Goal: Task Accomplishment & Management: Manage account settings

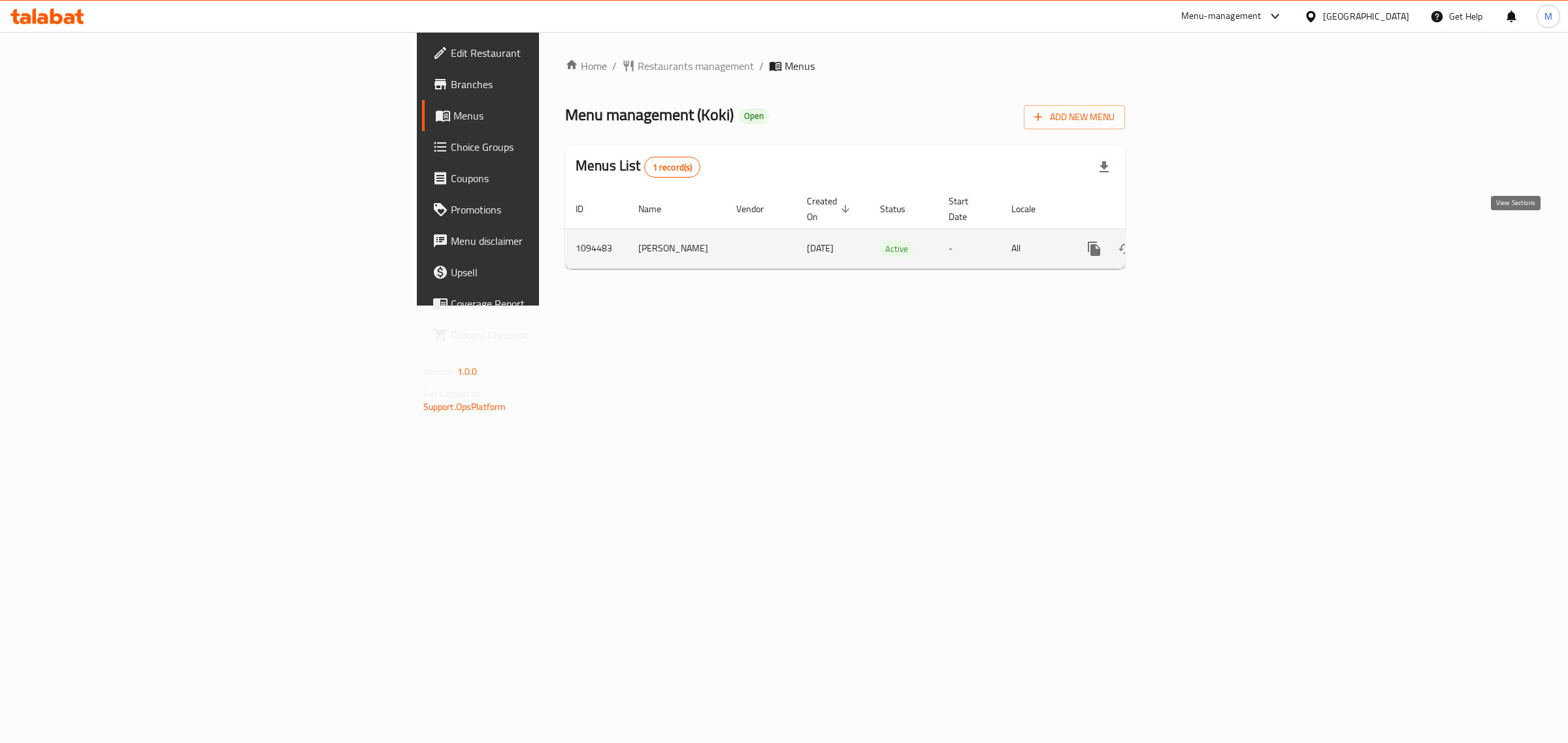
click at [1204, 236] on link "enhanced table" at bounding box center [1188, 249] width 32 height 32
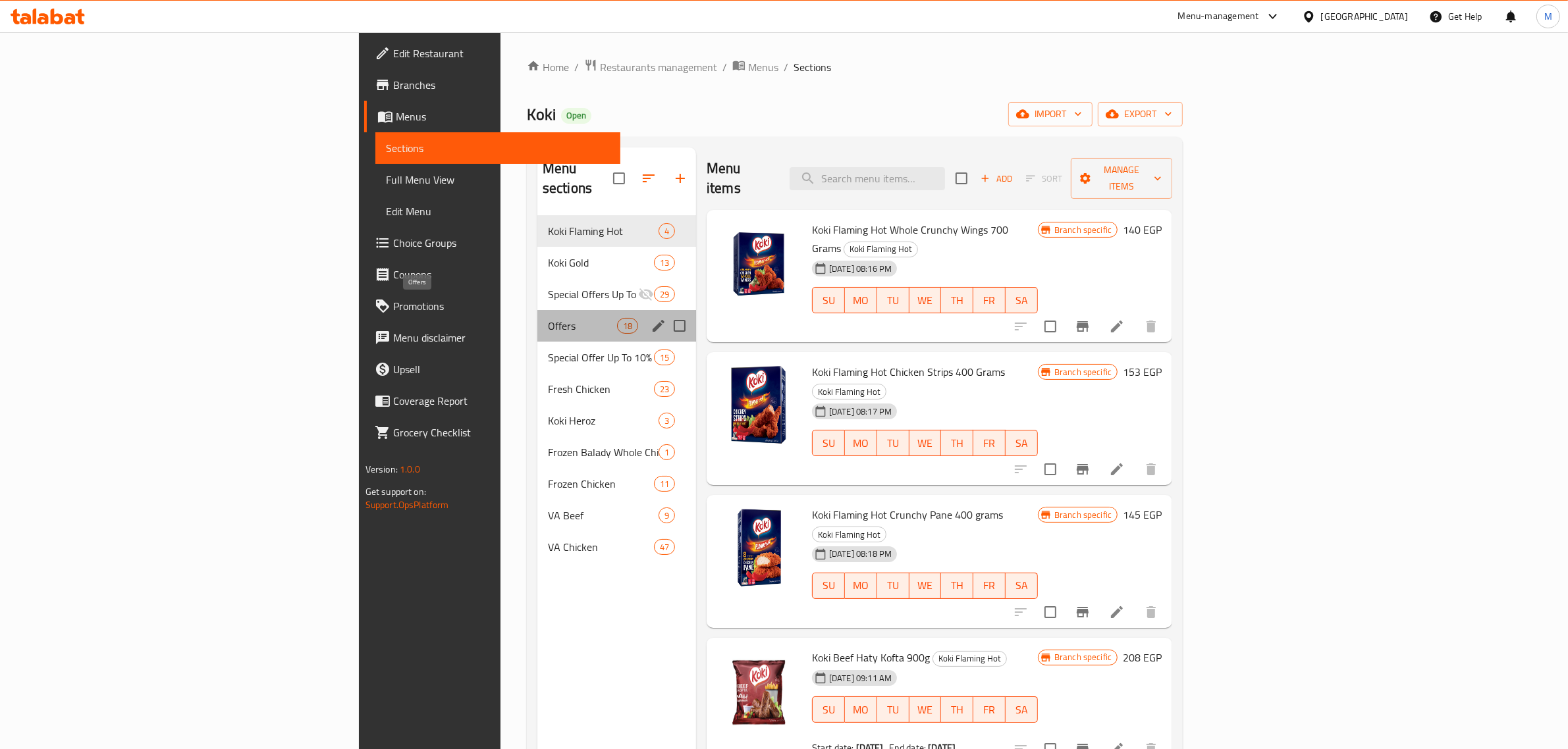
click at [548, 318] on span "Offers" at bounding box center [583, 326] width 69 height 16
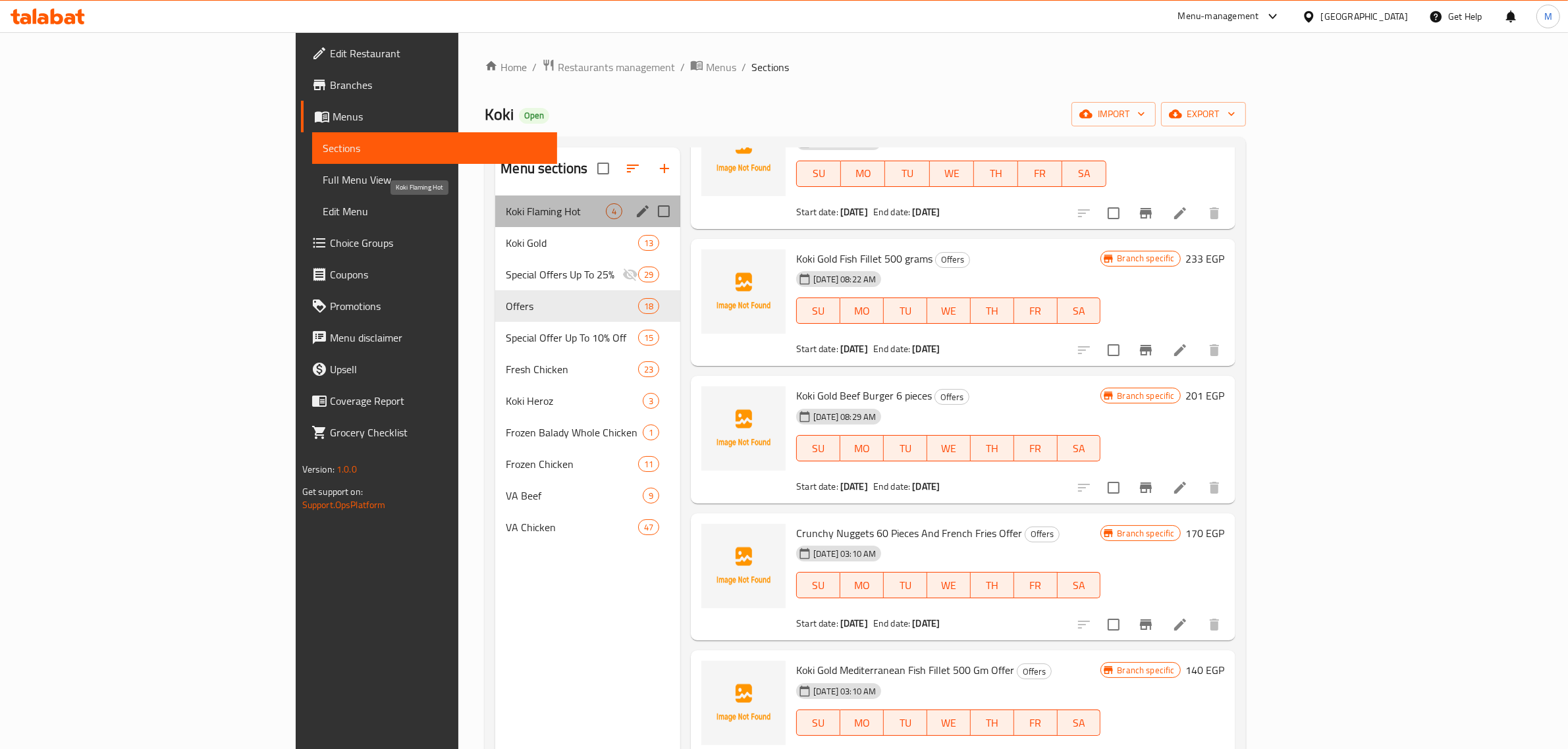
click at [506, 218] on span "Koki Flaming Hot" at bounding box center [556, 211] width 100 height 16
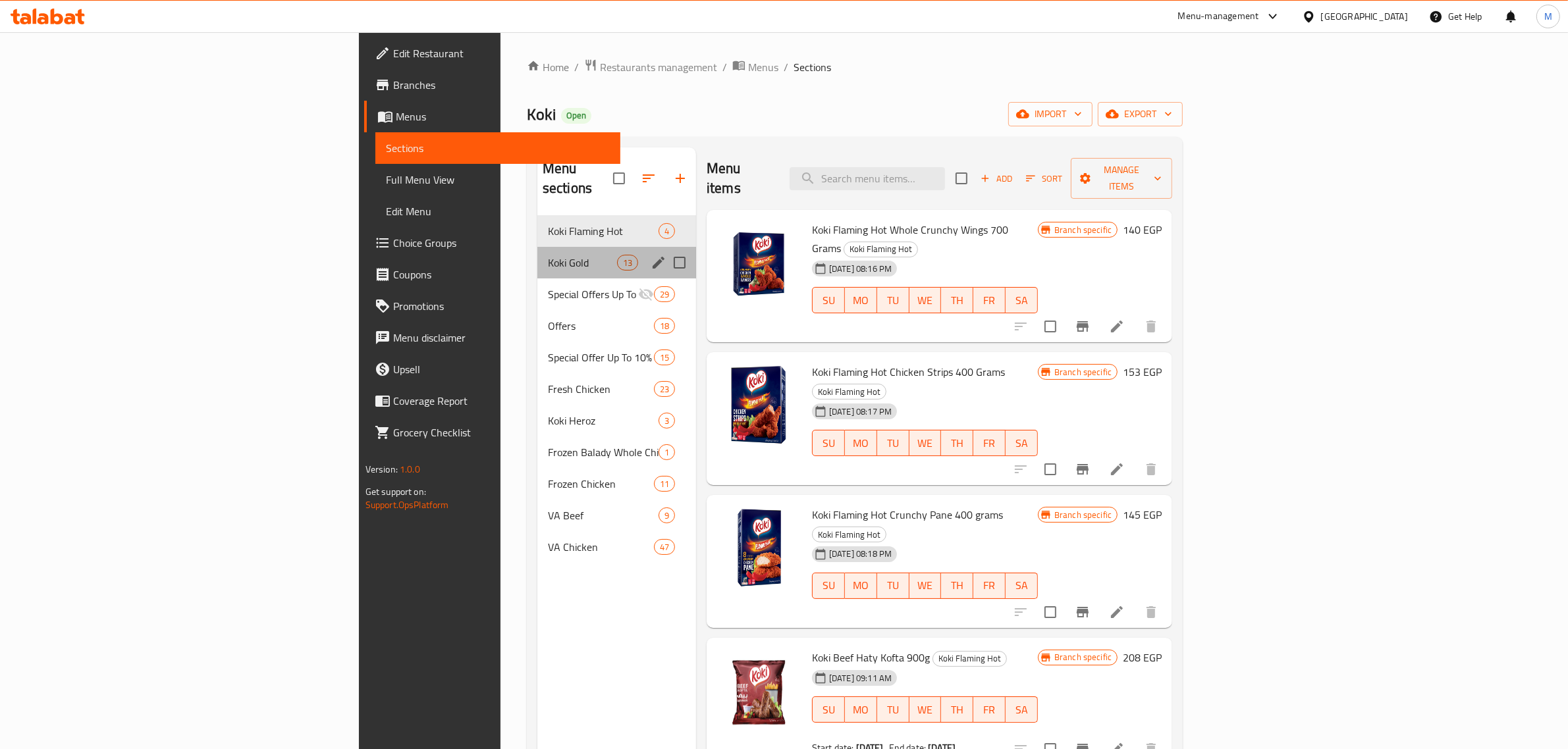
click at [537, 247] on div "Koki Gold 13" at bounding box center [617, 263] width 159 height 32
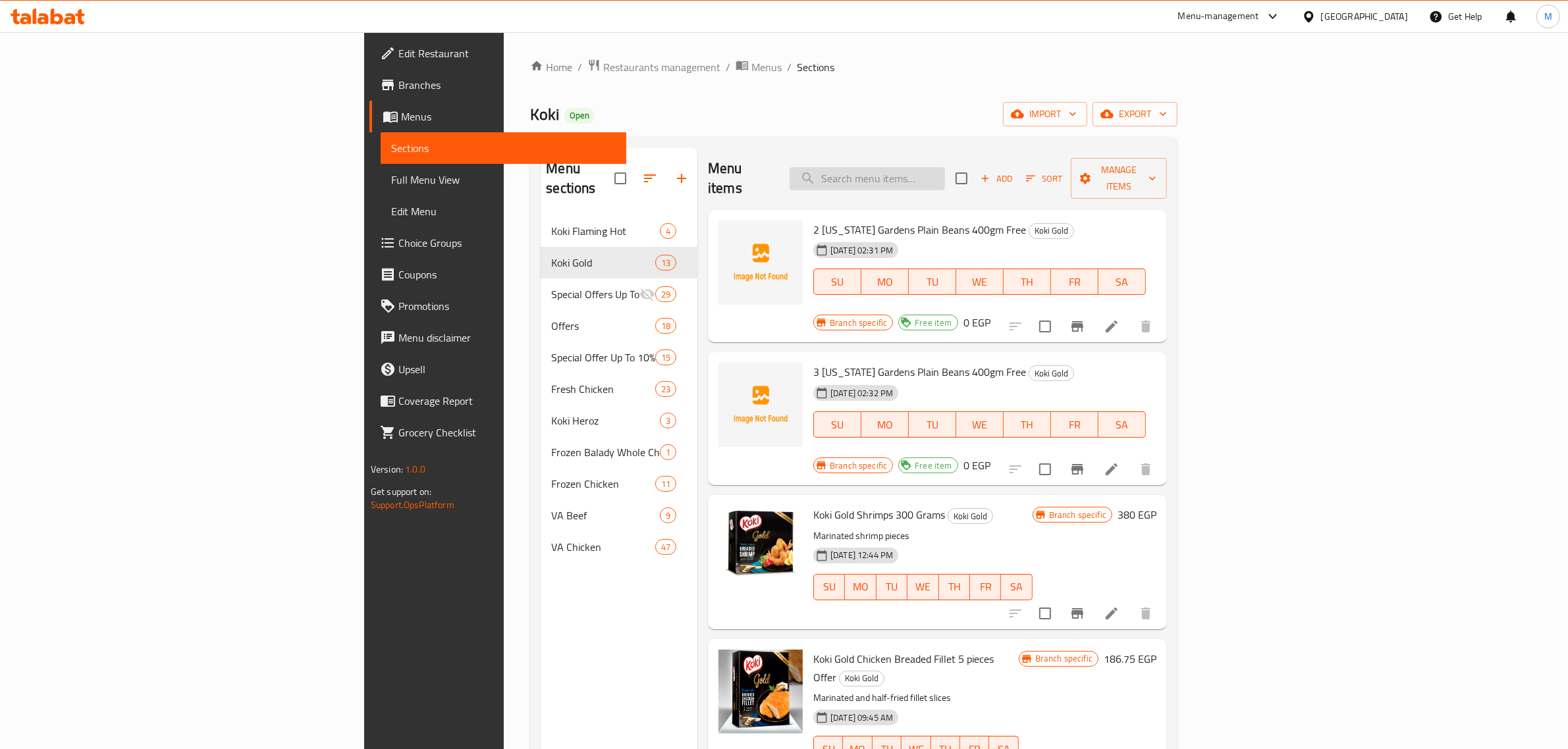
click at [945, 175] on input "search" at bounding box center [867, 178] width 156 height 23
paste input "Spicy Crunchy Chicken Wings"
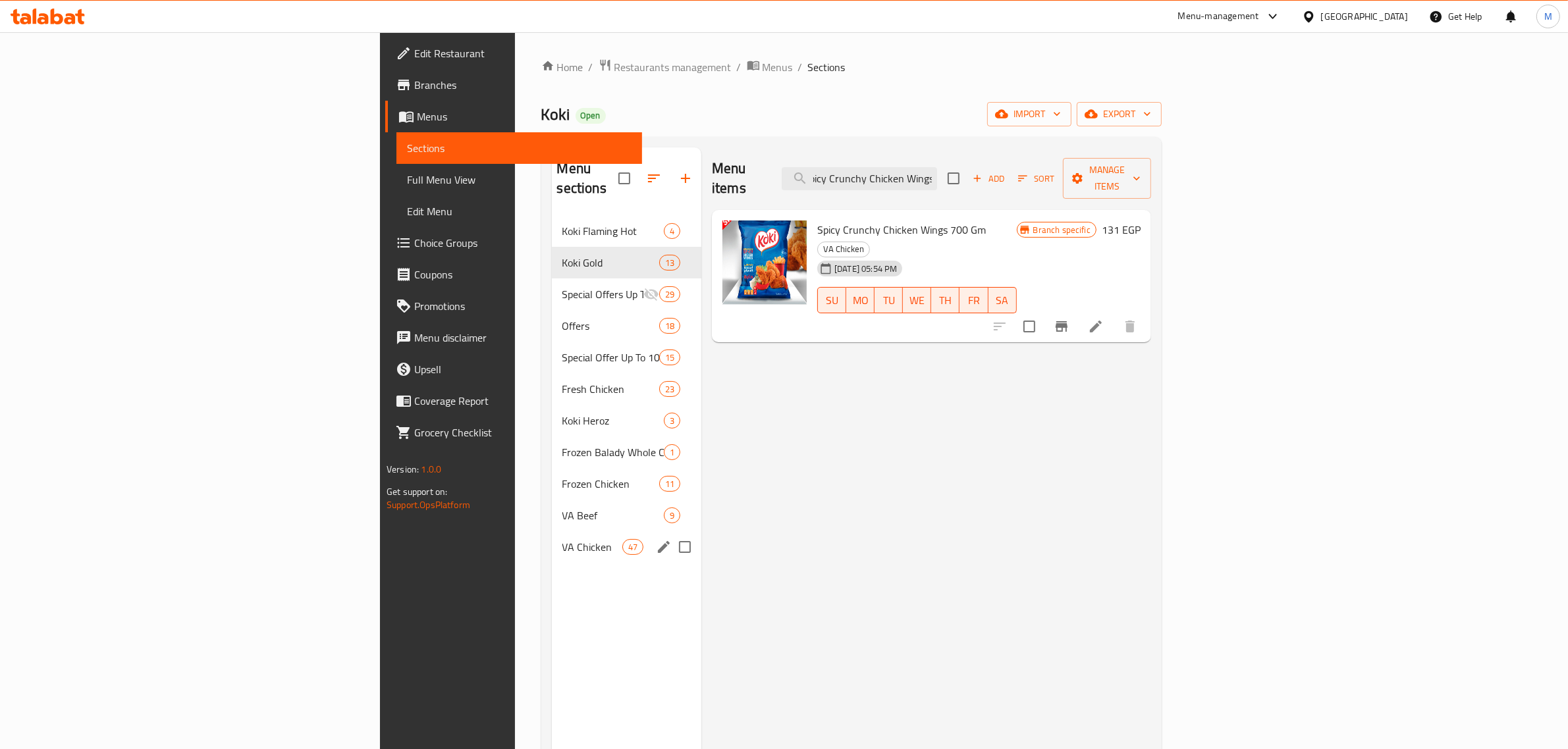
type input "Spicy Crunchy Chicken Wings"
click at [562, 539] on span "VA Chicken" at bounding box center [592, 547] width 60 height 16
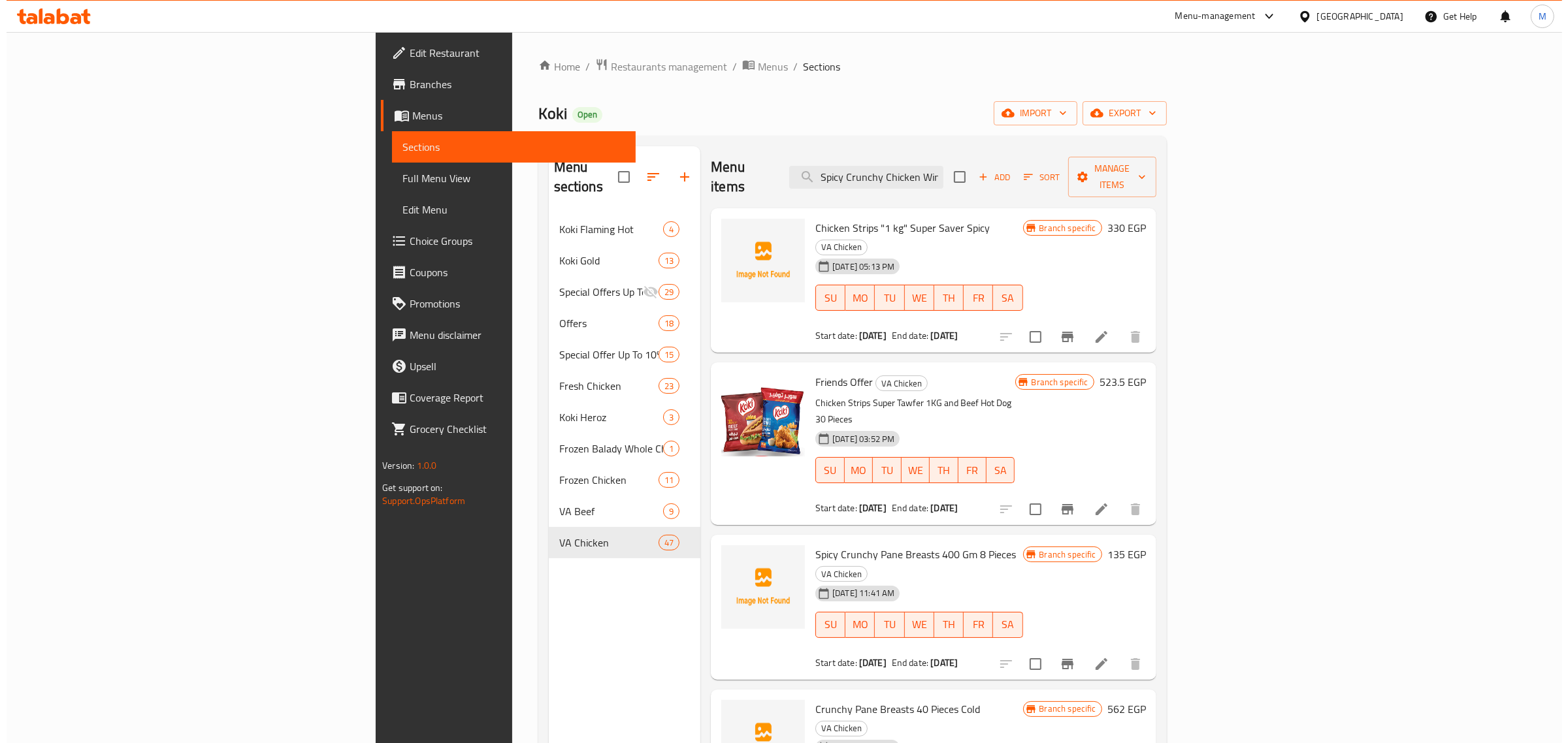
scroll to position [669, 0]
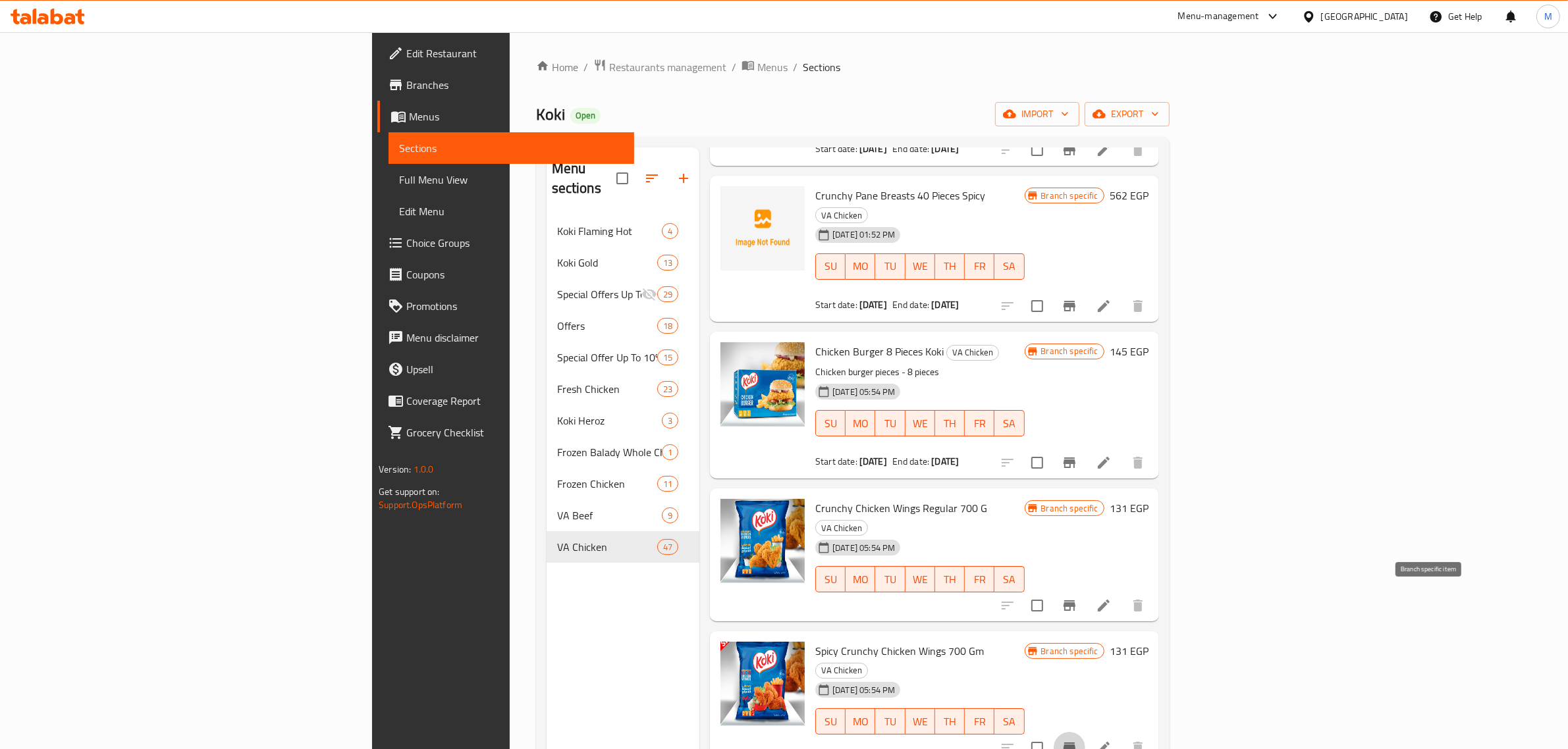
click at [1085, 732] on button "Branch-specific-item" at bounding box center [1069, 748] width 32 height 32
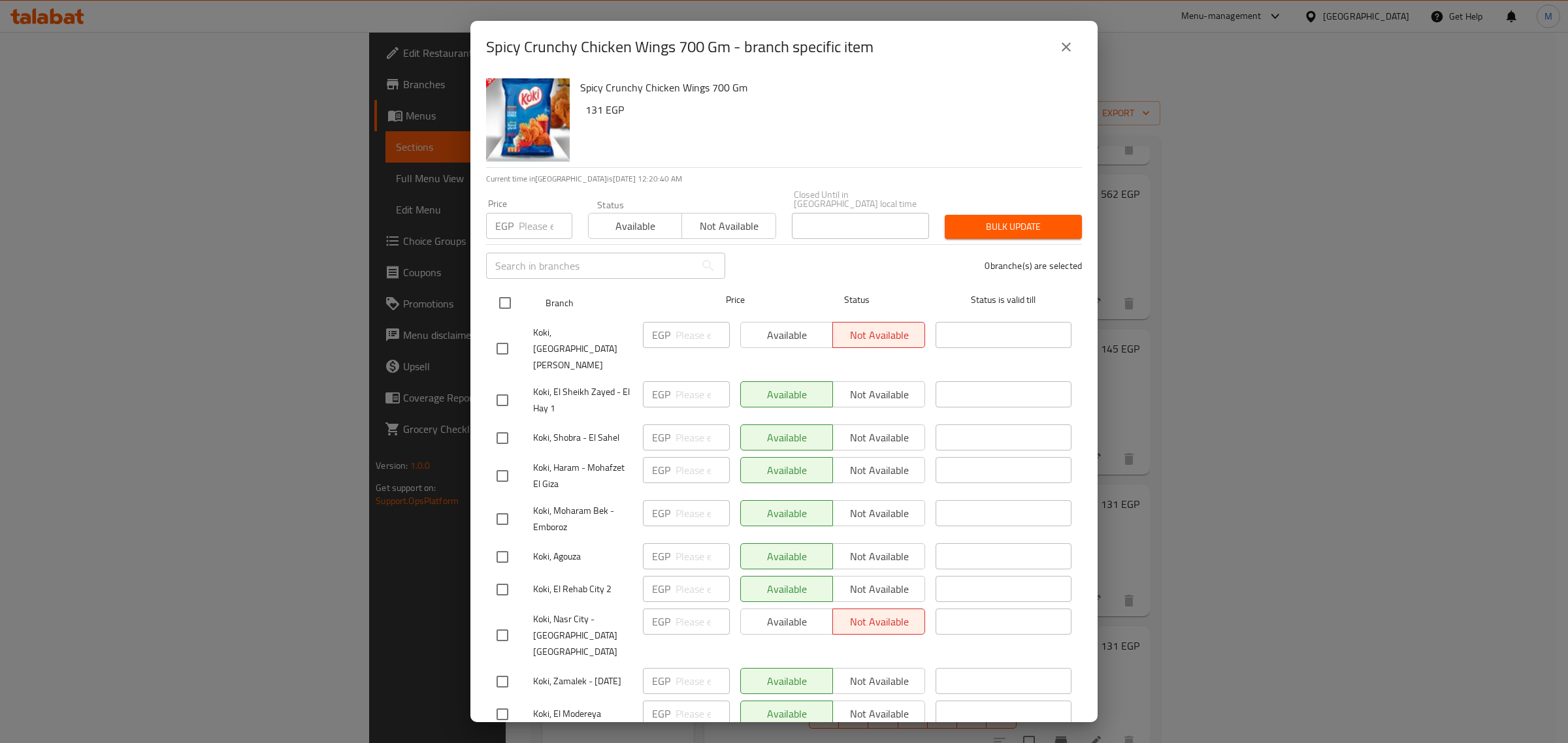
click at [503, 295] on input "checkbox" at bounding box center [505, 303] width 28 height 28
checkbox input "true"
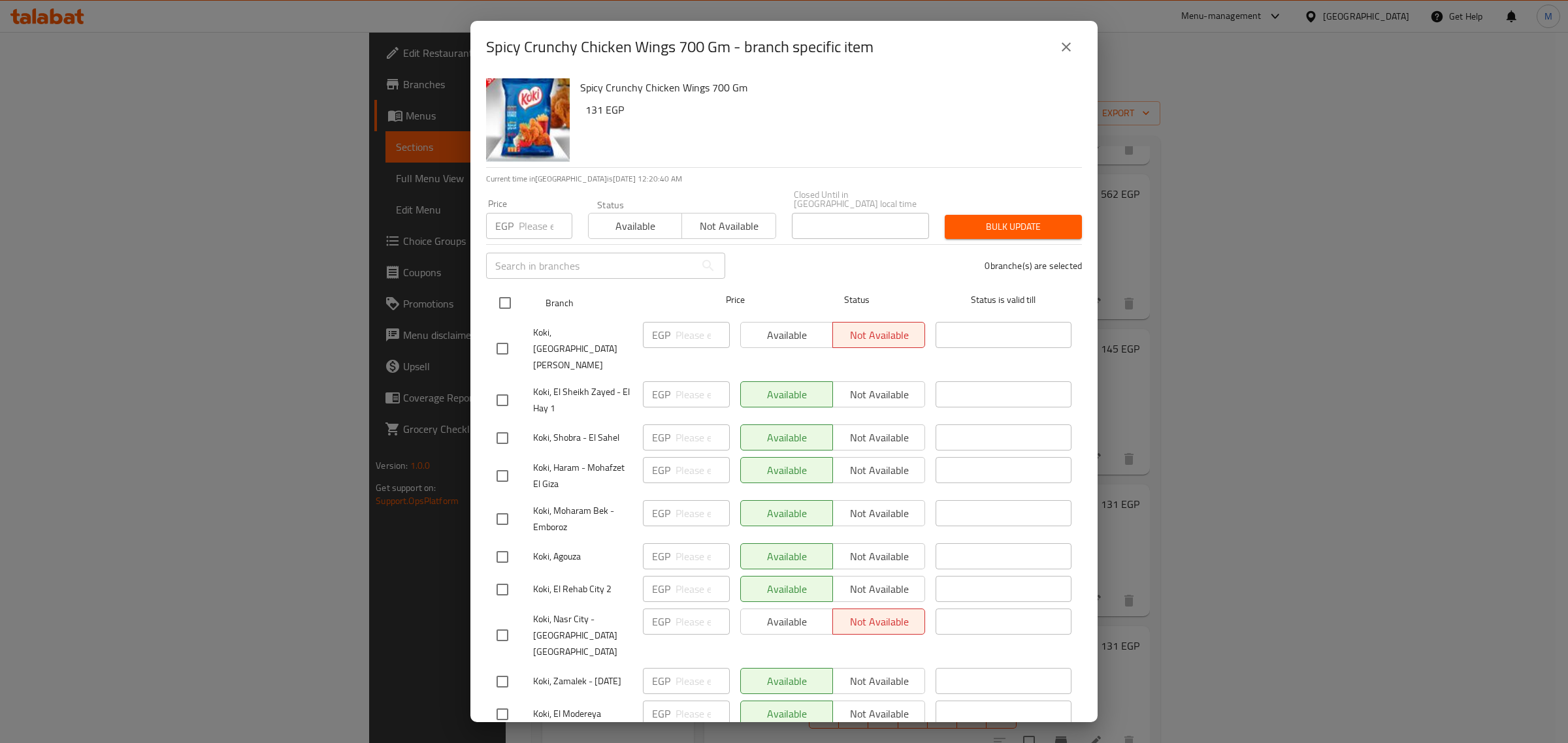
checkbox input "true"
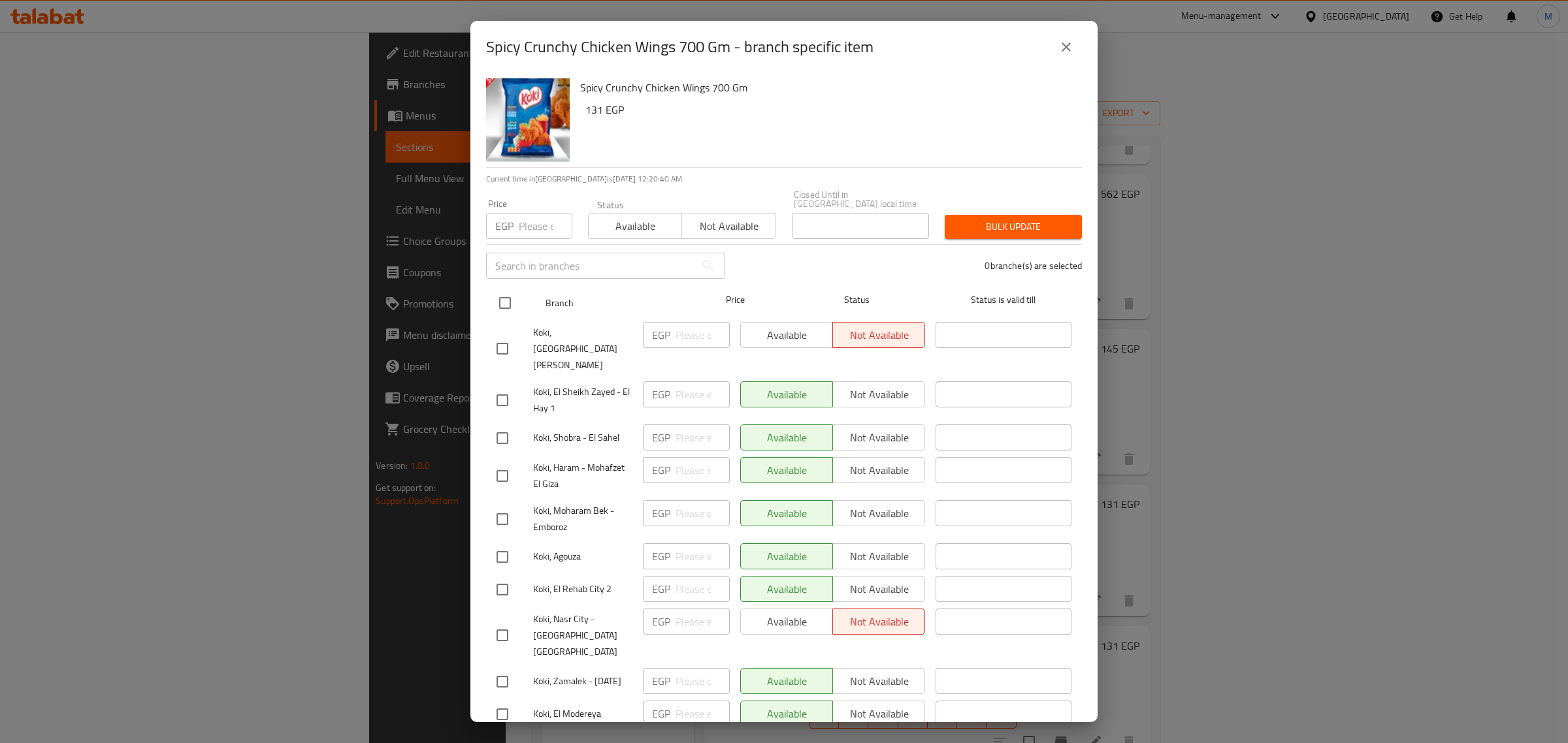
checkbox input "true"
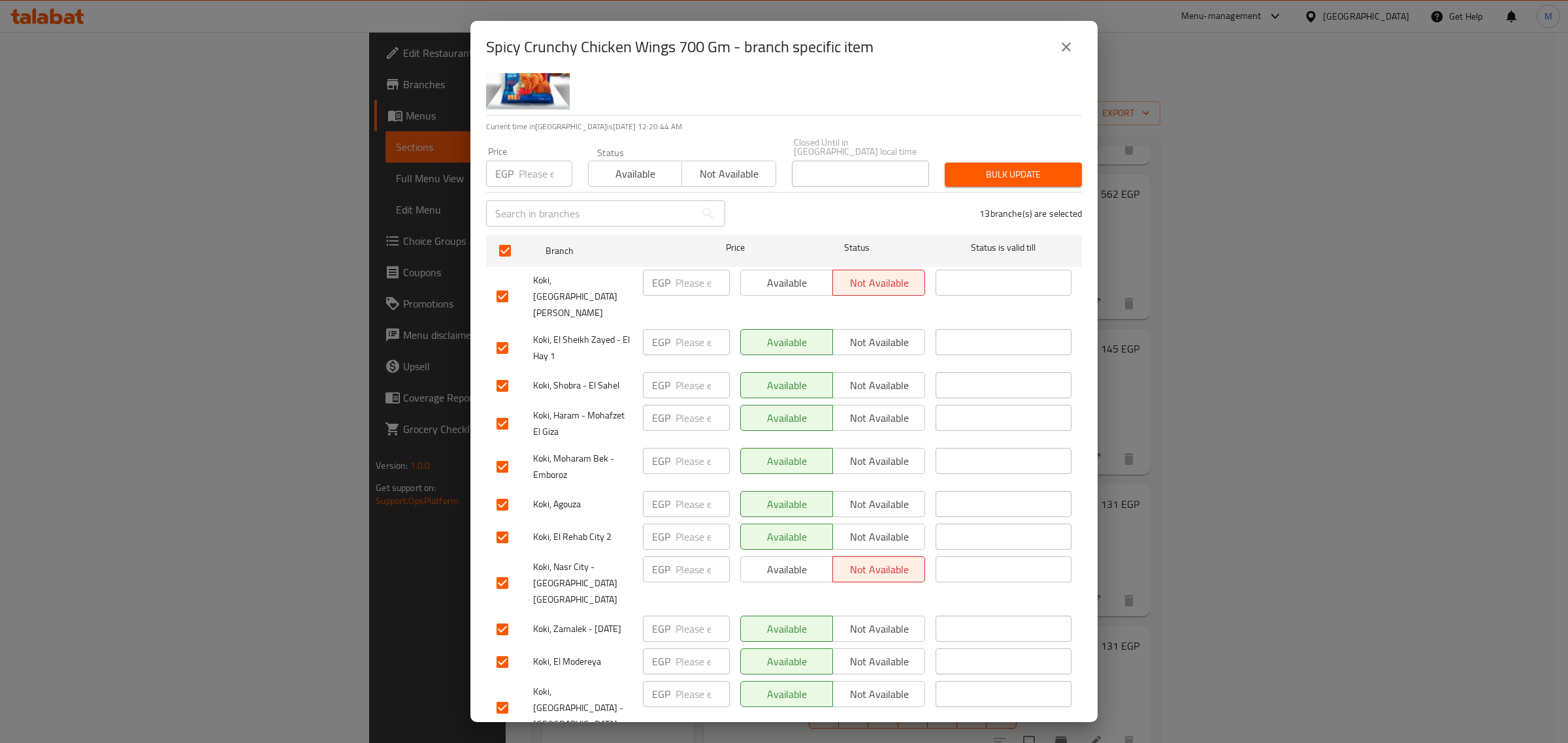
scroll to position [0, 0]
